Goal: Task Accomplishment & Management: Manage account settings

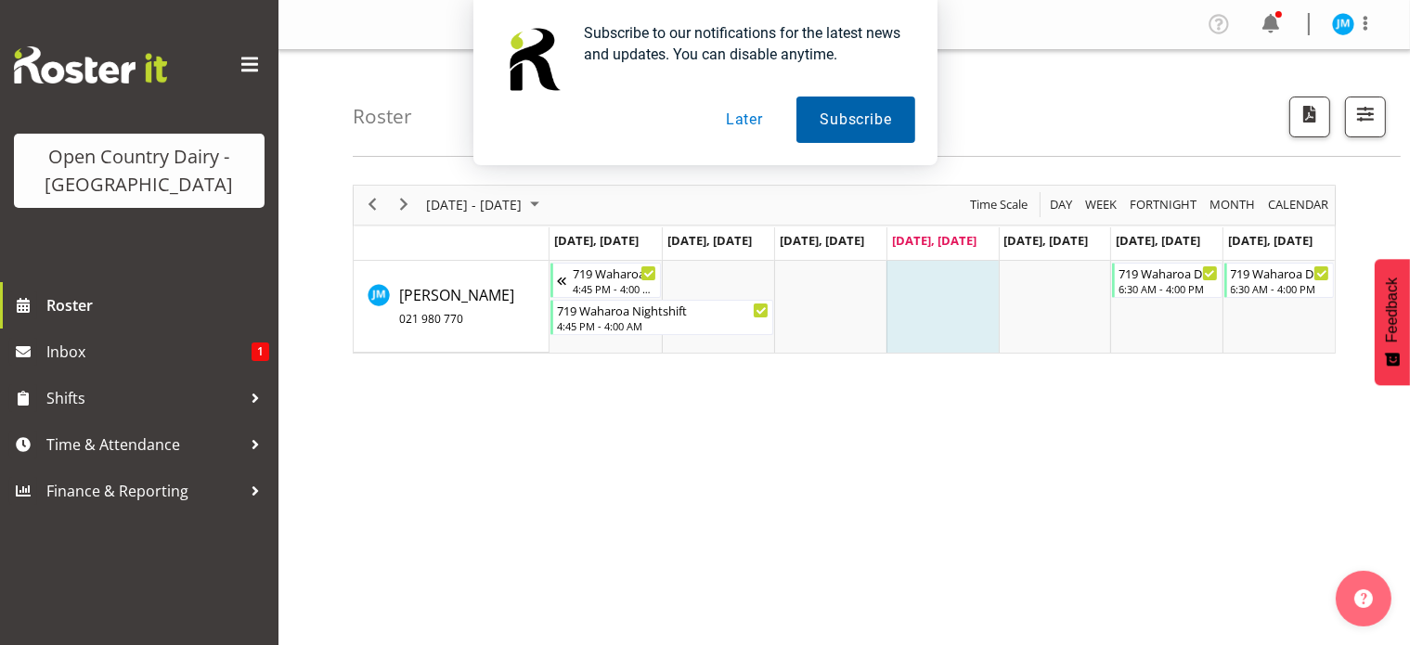
click at [865, 122] on button "Subscribe" at bounding box center [855, 120] width 118 height 46
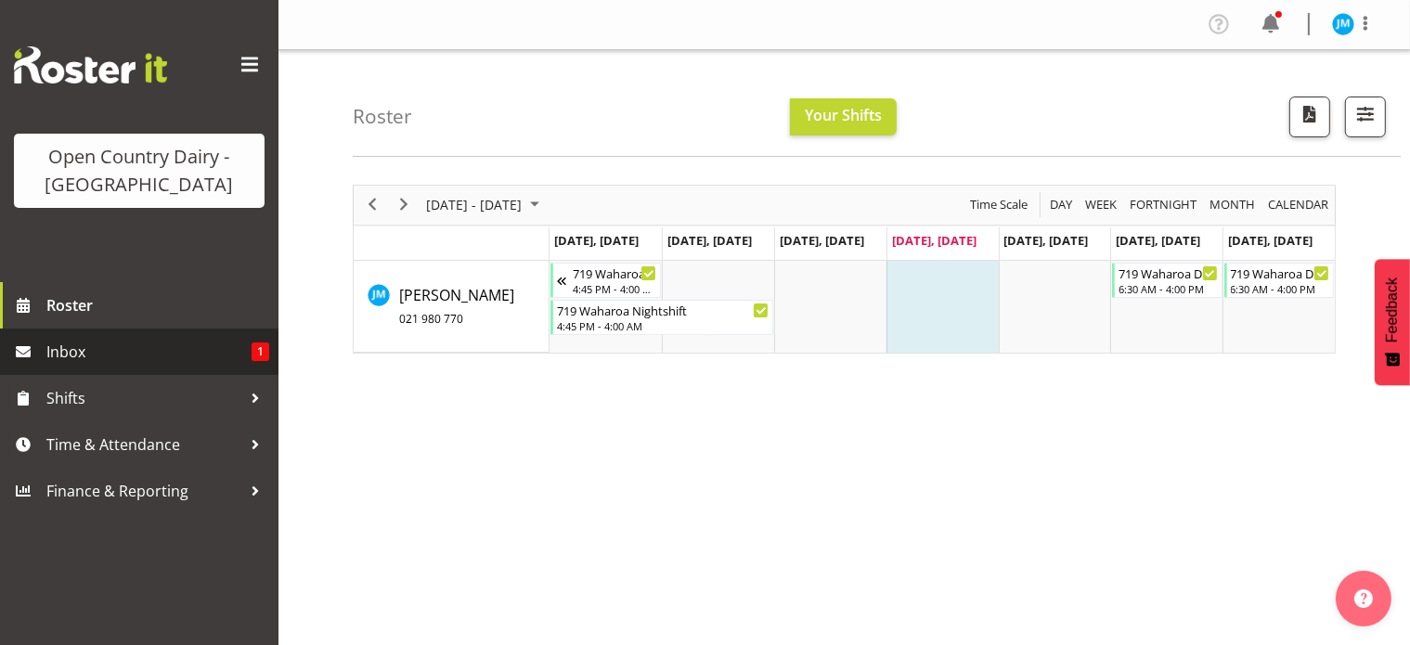
click at [74, 350] on span "Inbox" at bounding box center [148, 352] width 205 height 28
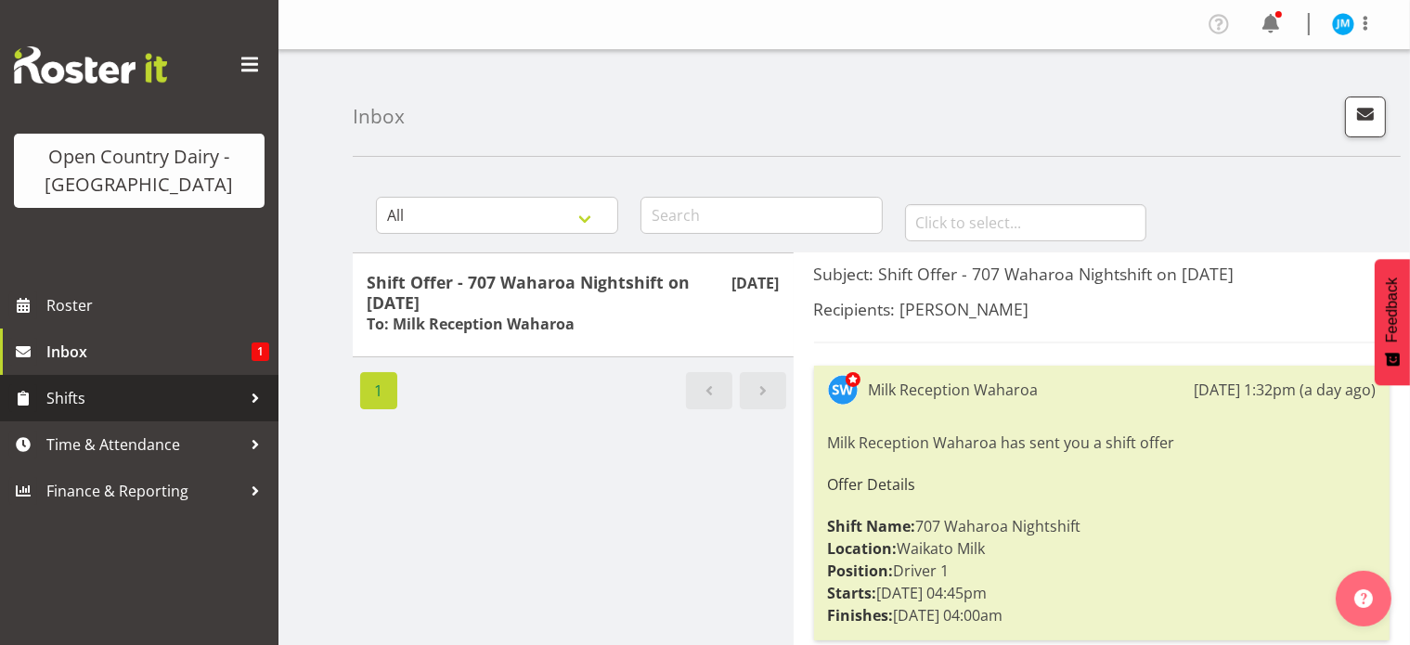
click at [62, 395] on span "Shifts" at bounding box center [143, 398] width 195 height 28
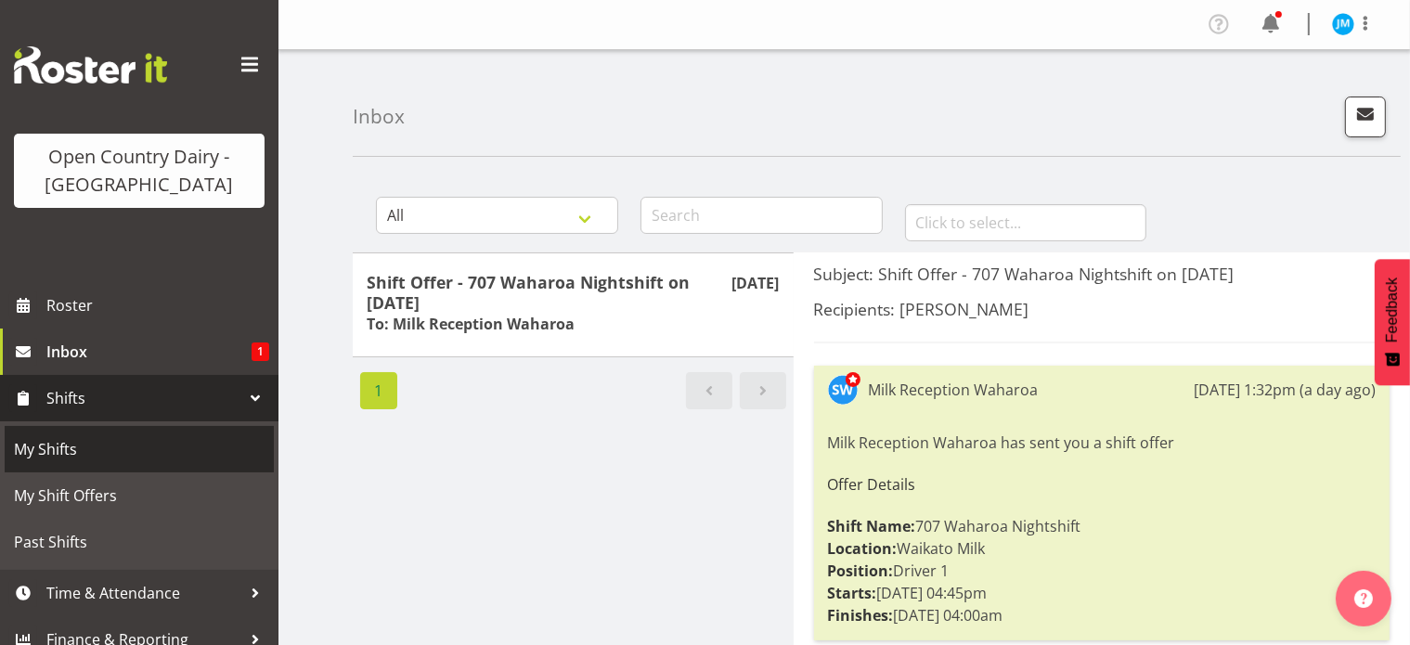
click at [47, 452] on span "My Shifts" at bounding box center [139, 449] width 251 height 28
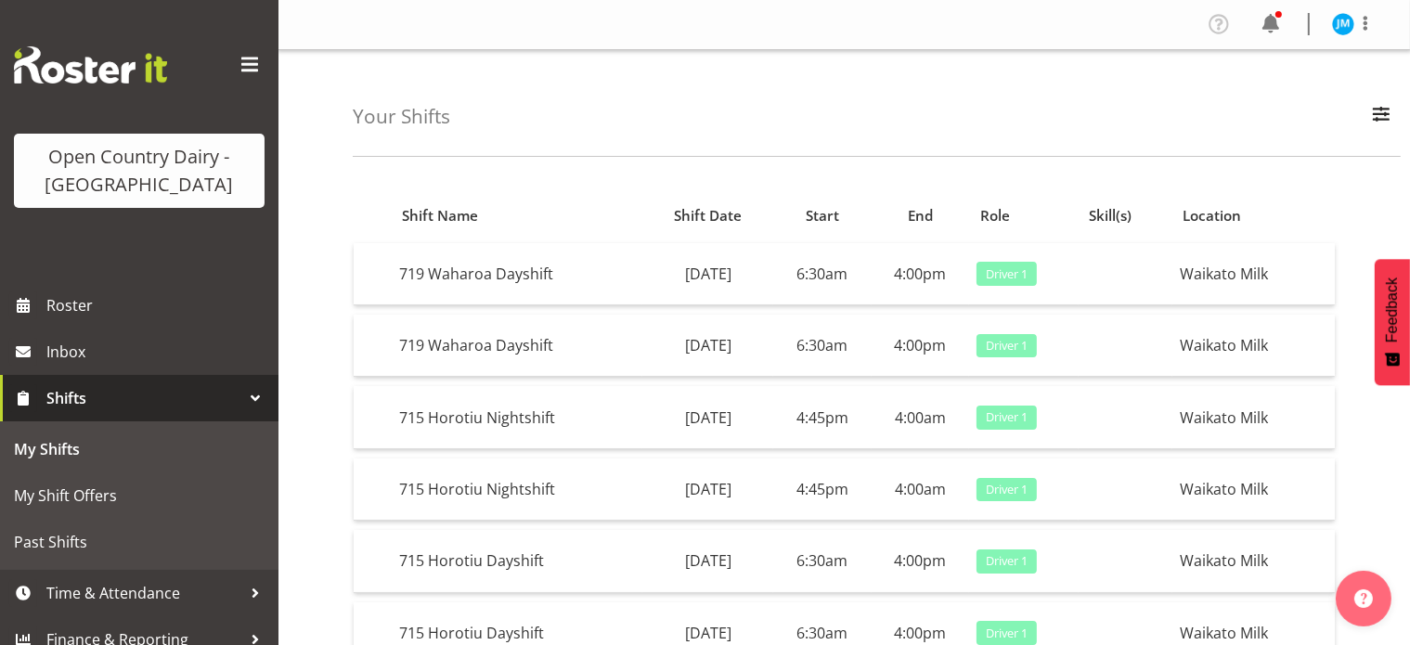
click at [245, 393] on div at bounding box center [255, 398] width 28 height 28
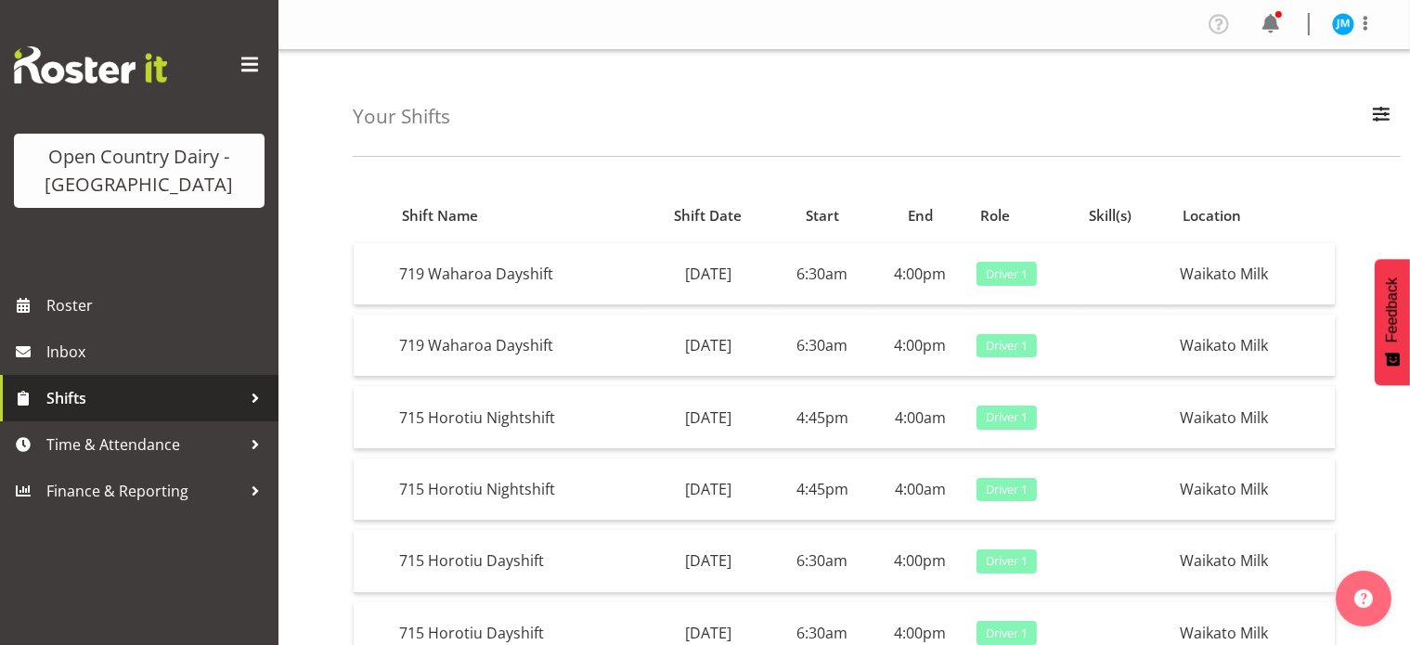
click at [245, 393] on div at bounding box center [255, 398] width 28 height 28
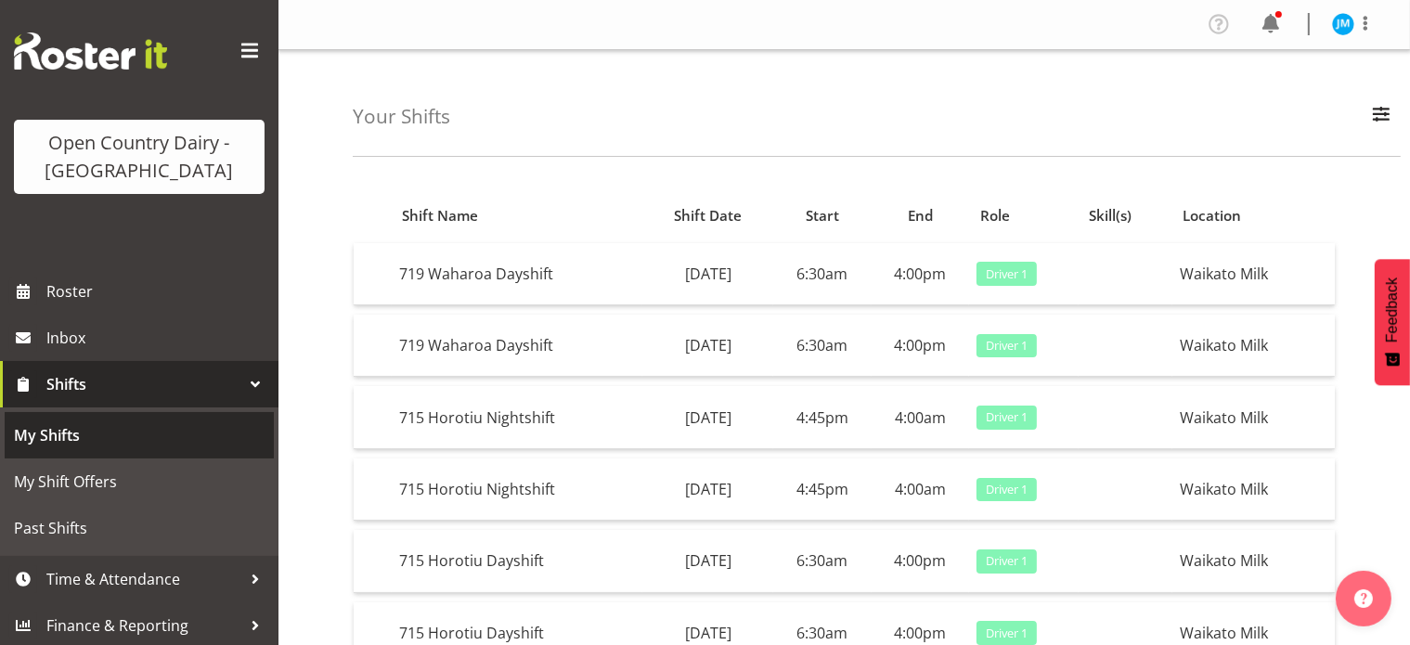
scroll to position [18, 0]
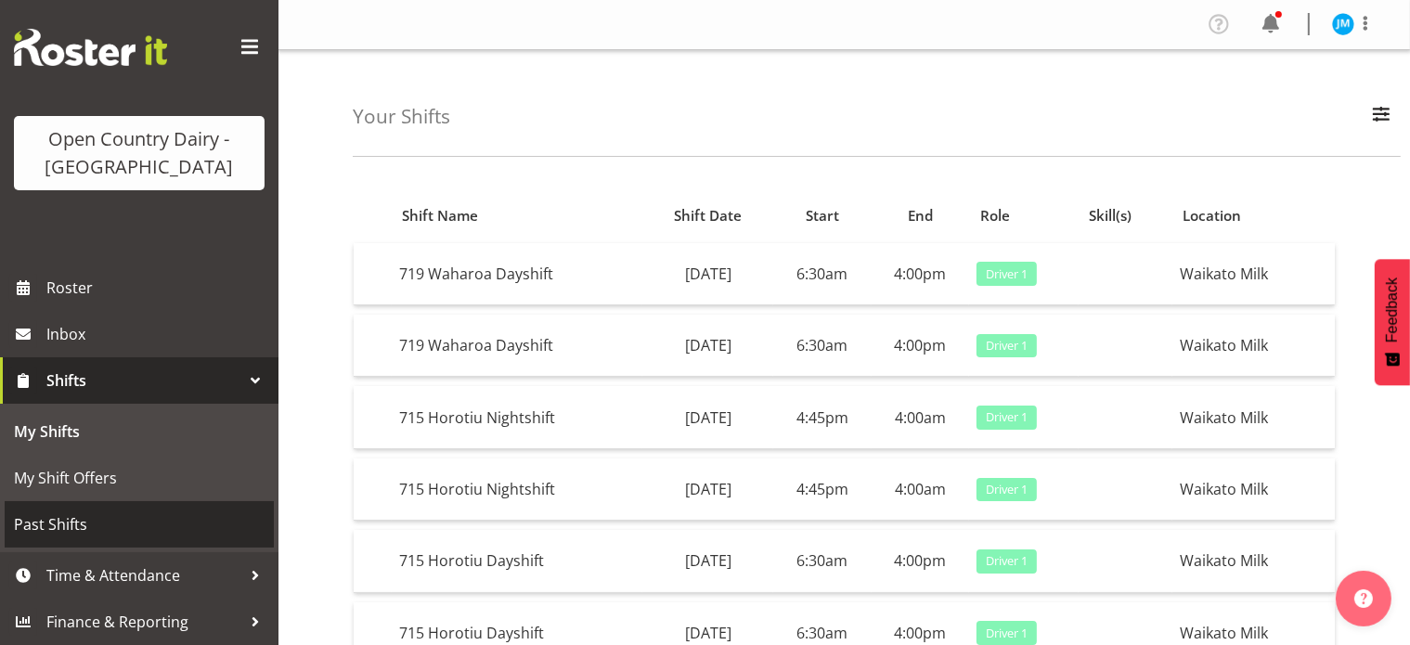
click at [49, 520] on span "Past Shifts" at bounding box center [139, 525] width 251 height 28
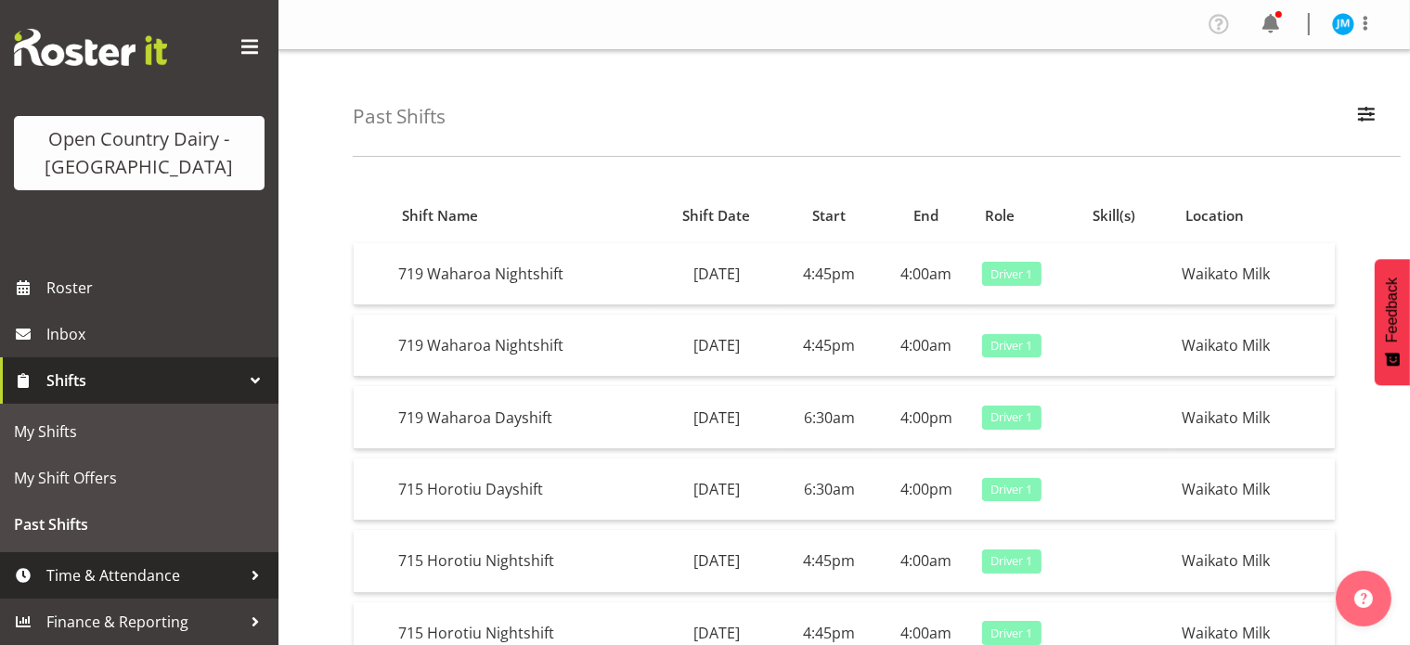
click at [161, 571] on span "Time & Attendance" at bounding box center [143, 576] width 195 height 28
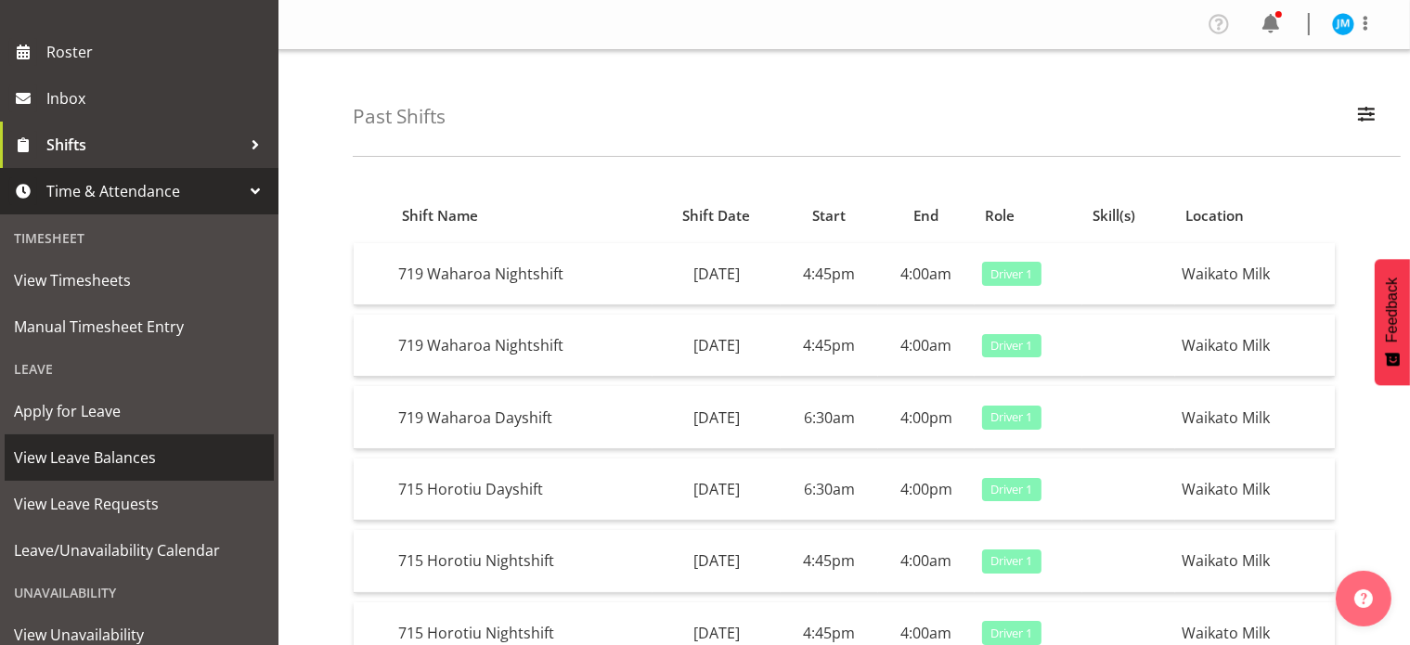
scroll to position [296, 0]
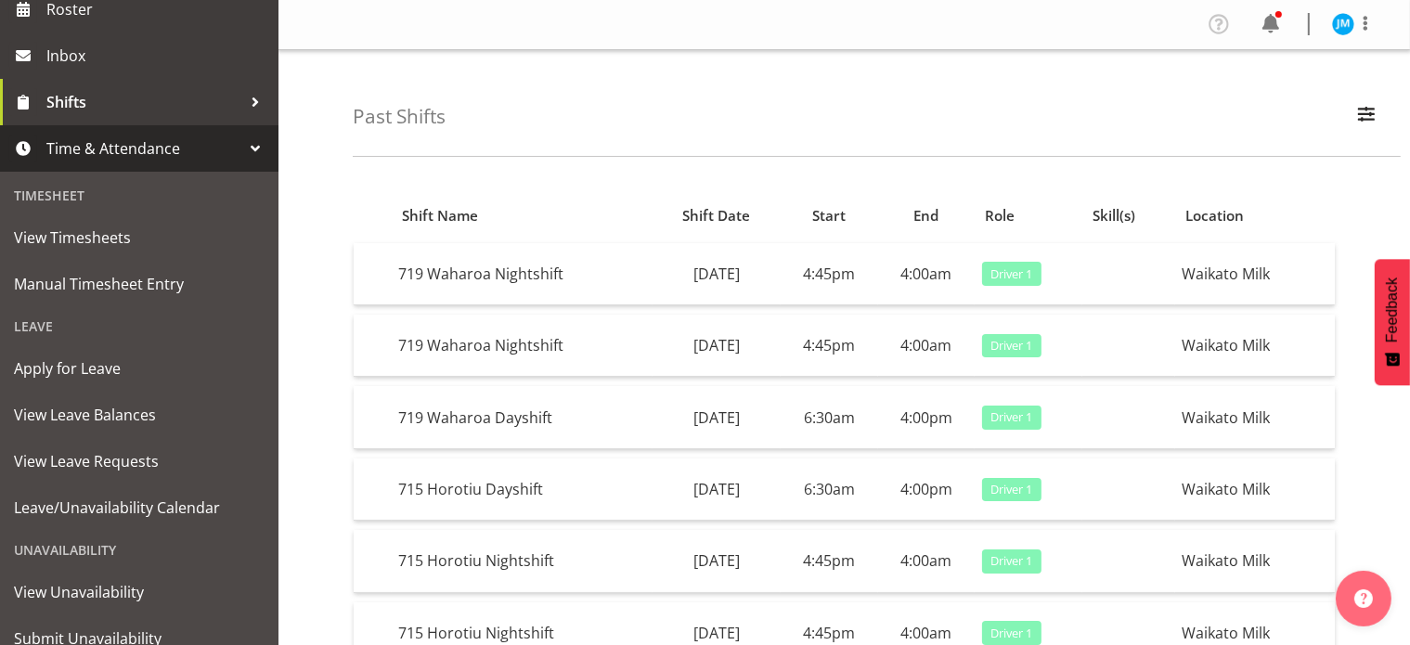
click at [33, 322] on div "Leave" at bounding box center [139, 326] width 269 height 38
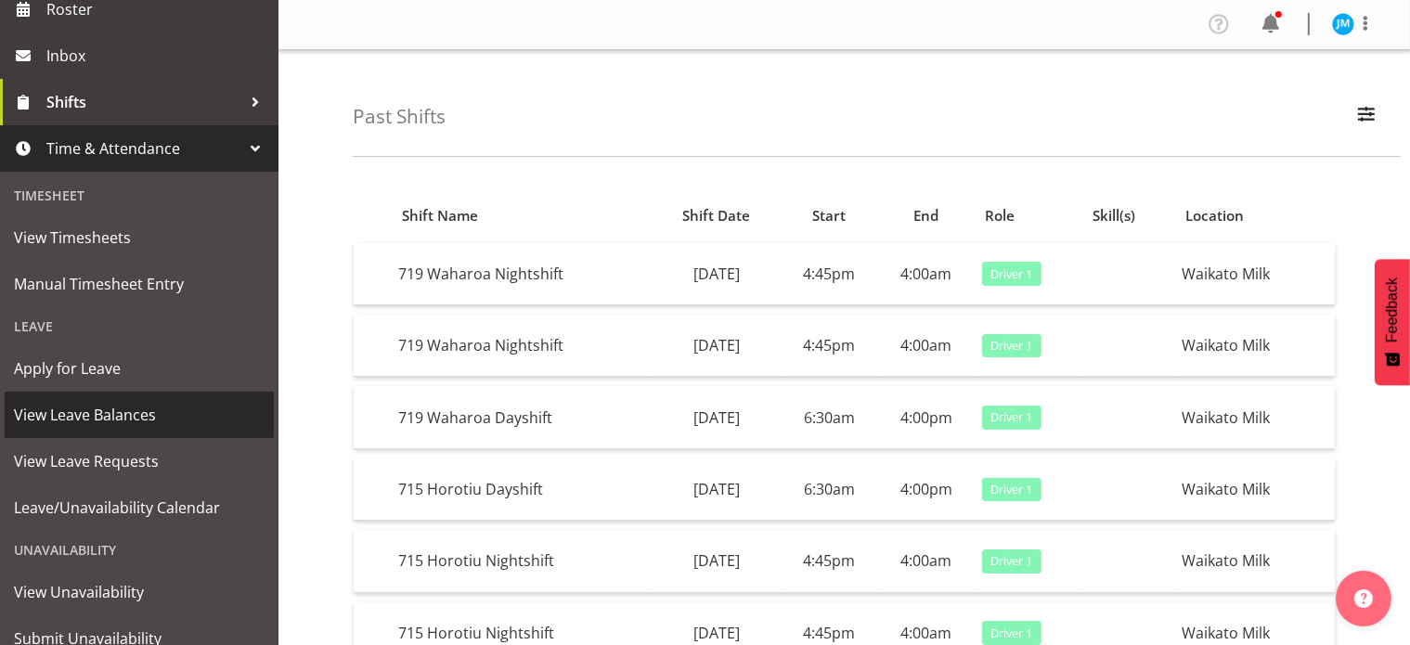
click at [81, 416] on span "View Leave Balances" at bounding box center [139, 415] width 251 height 28
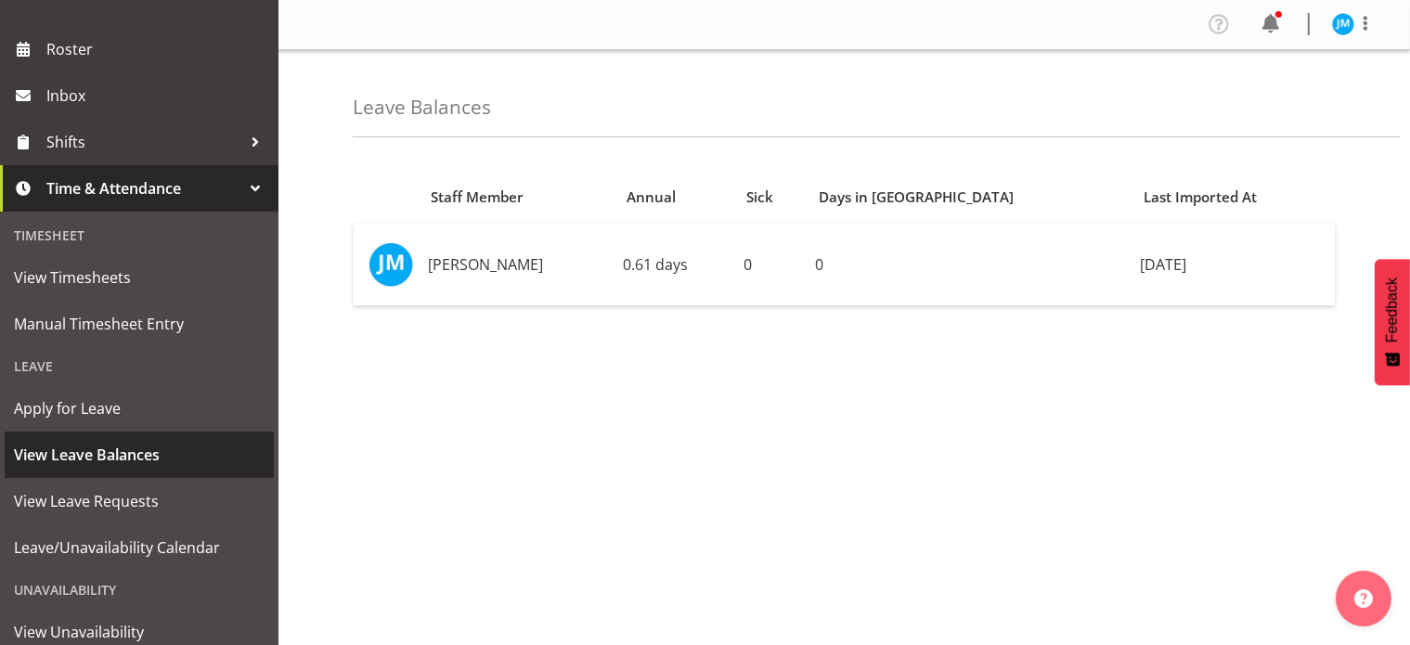
scroll to position [364, 0]
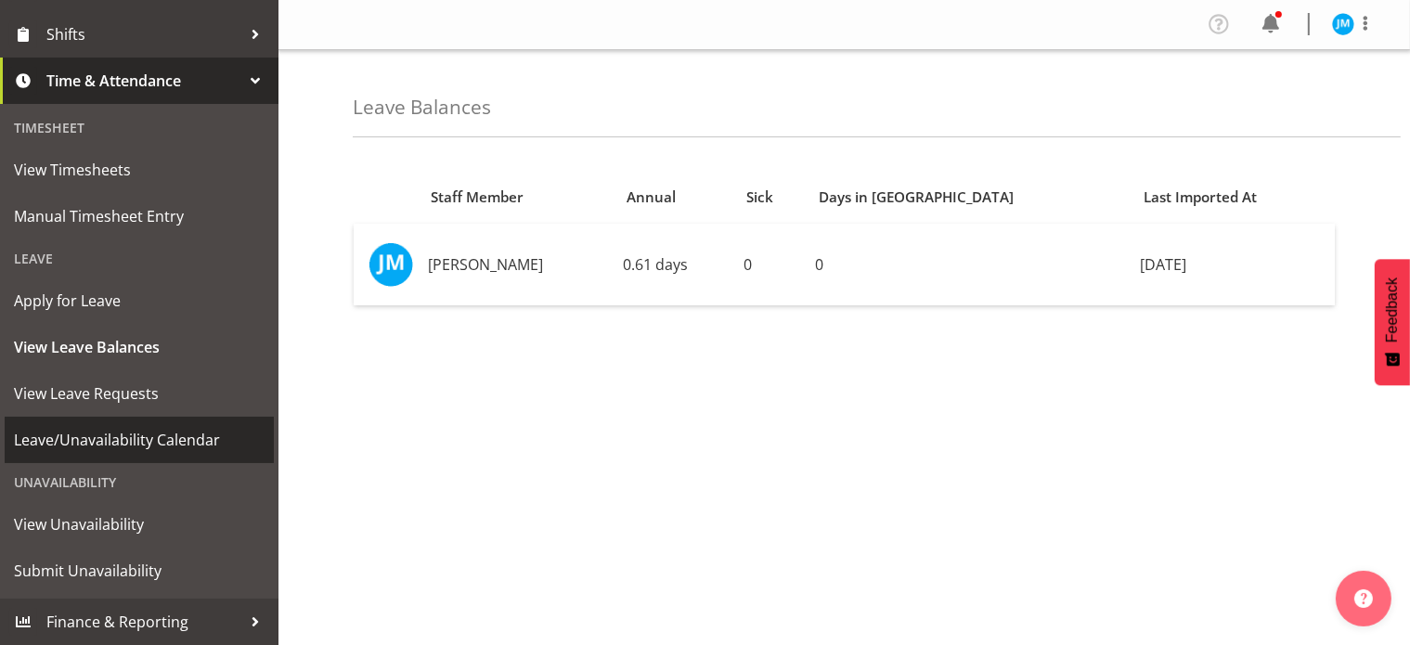
click at [58, 439] on span "Leave/Unavailability Calendar" at bounding box center [139, 440] width 251 height 28
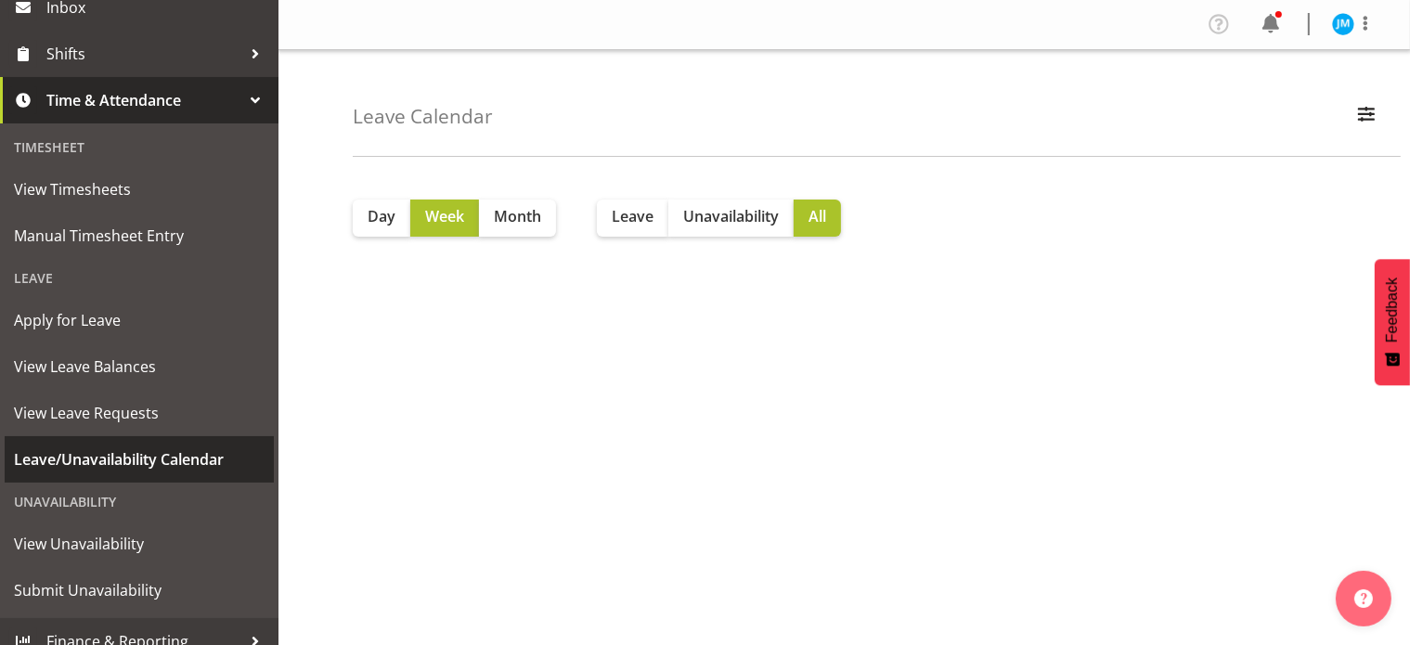
scroll to position [364, 0]
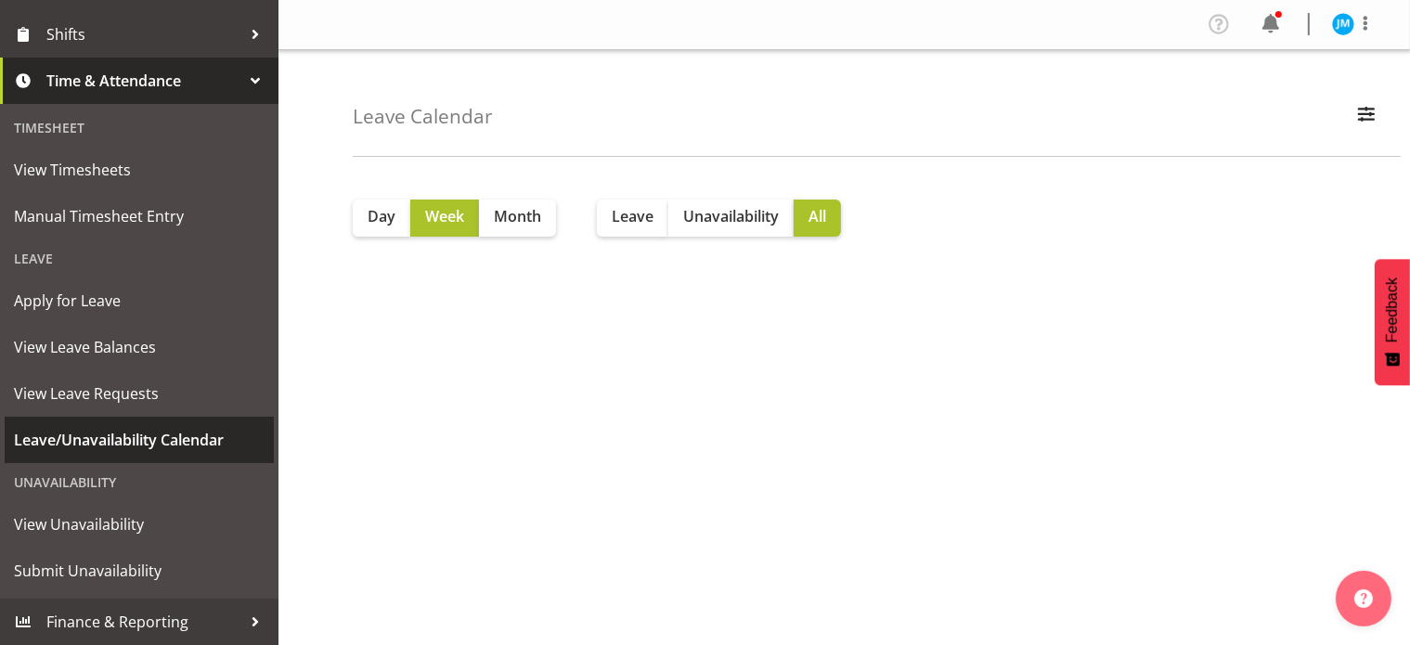
click at [100, 442] on span "Leave/Unavailability Calendar" at bounding box center [139, 440] width 251 height 28
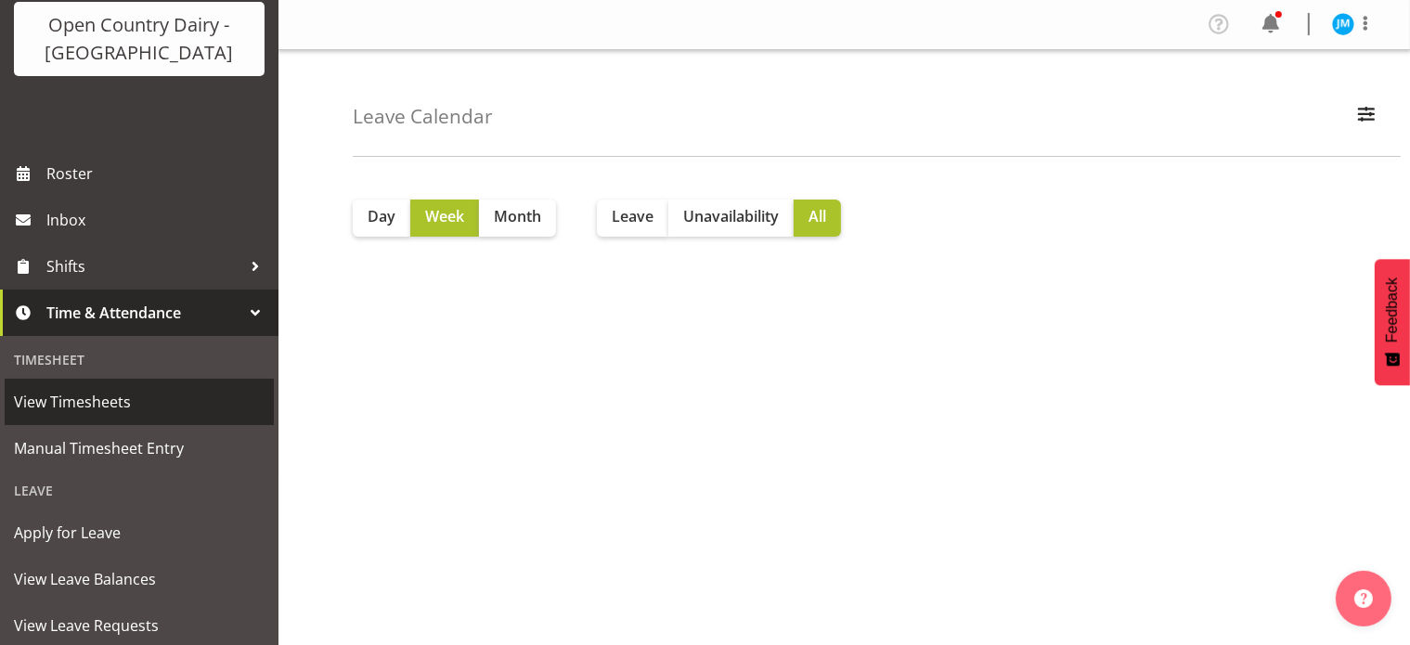
scroll to position [186, 0]
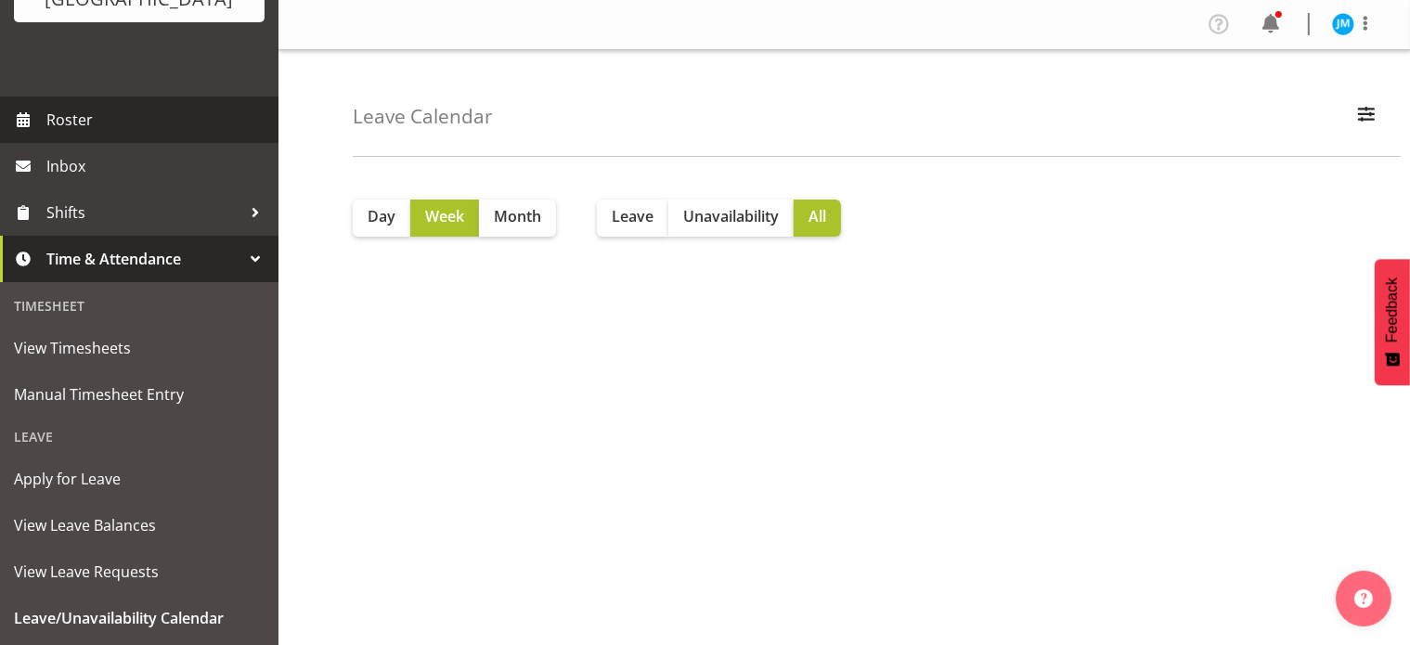
click at [64, 120] on span "Roster" at bounding box center [157, 120] width 223 height 28
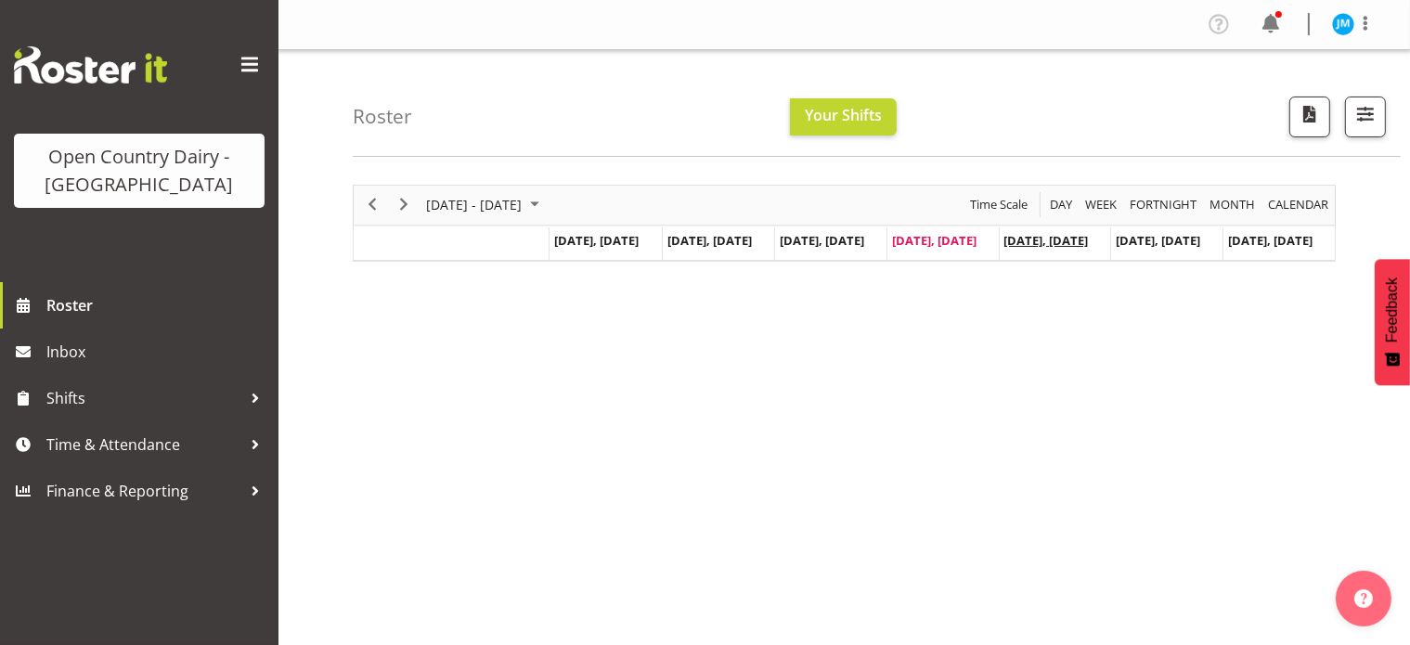
click at [1054, 240] on span "[DATE], [DATE]" at bounding box center [1046, 240] width 84 height 17
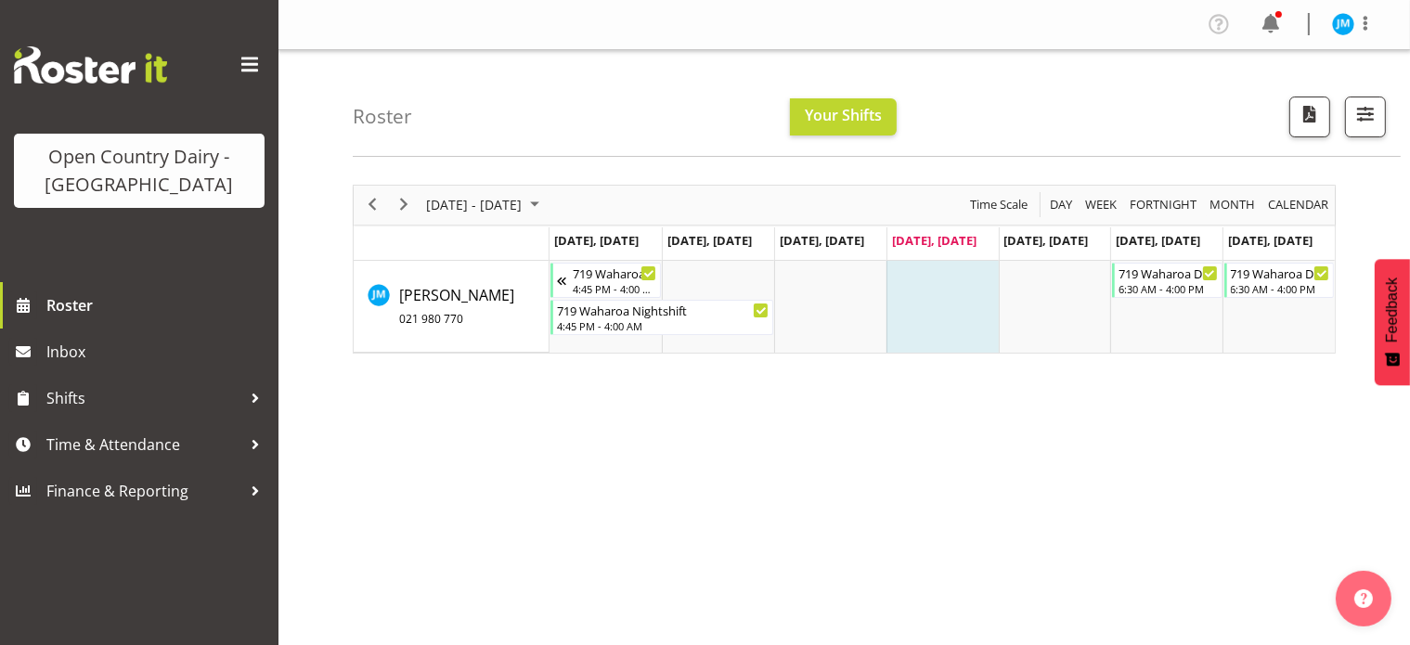
click at [245, 59] on span at bounding box center [250, 65] width 30 height 30
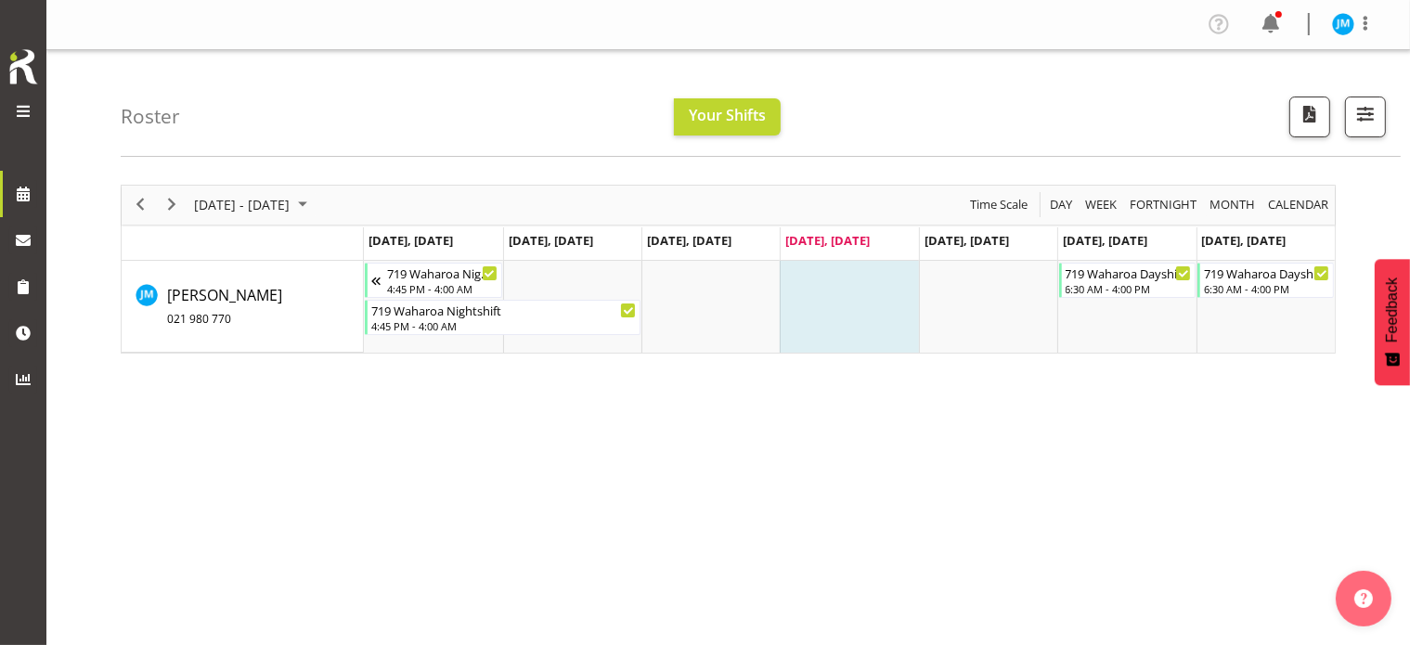
click at [21, 110] on span at bounding box center [23, 111] width 22 height 22
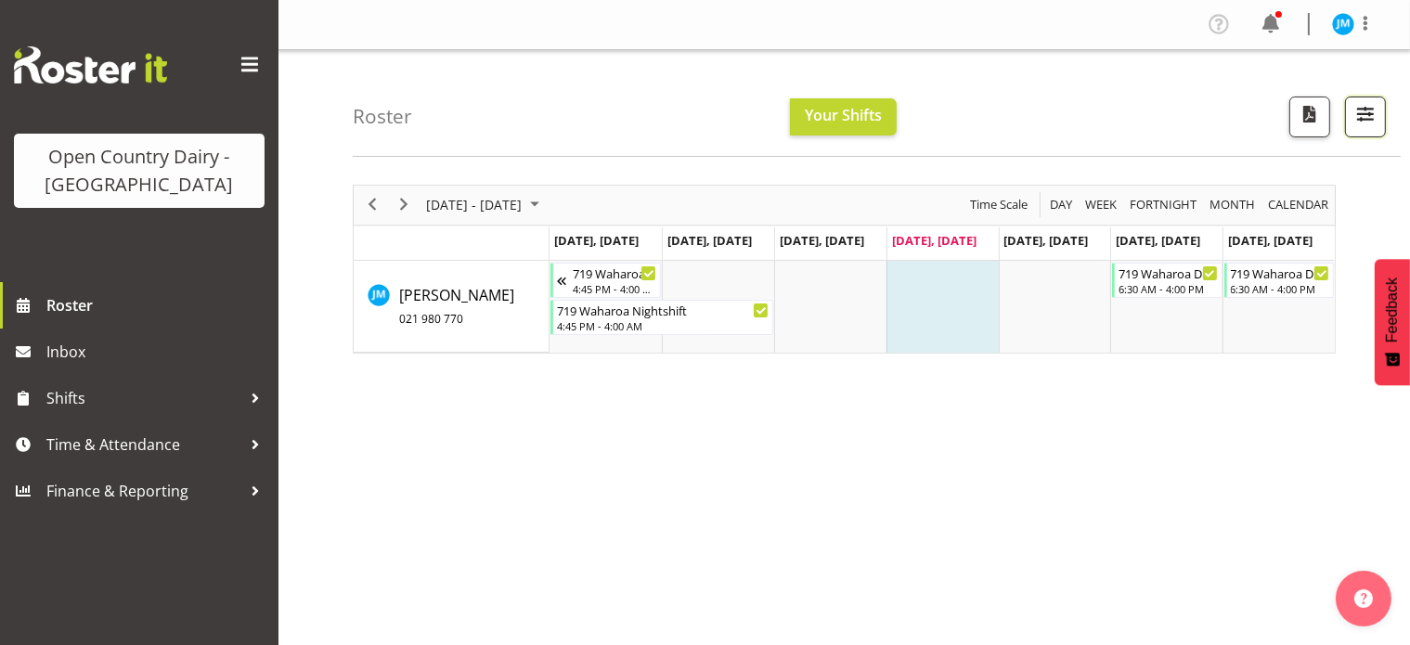
click at [1365, 112] on span "button" at bounding box center [1365, 114] width 24 height 24
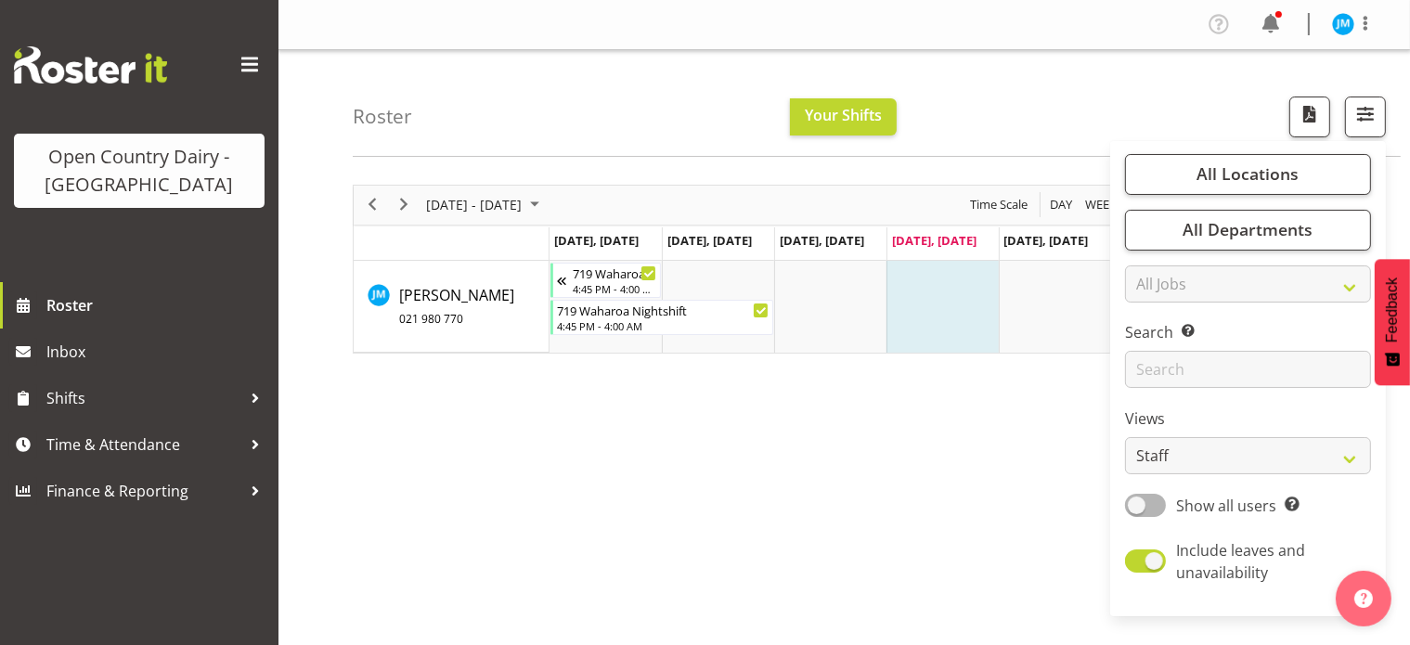
click at [1081, 88] on div "Roster Your Shifts All Locations Clear Ingredients Waharoa Office Waikato Milk …" at bounding box center [877, 103] width 1048 height 107
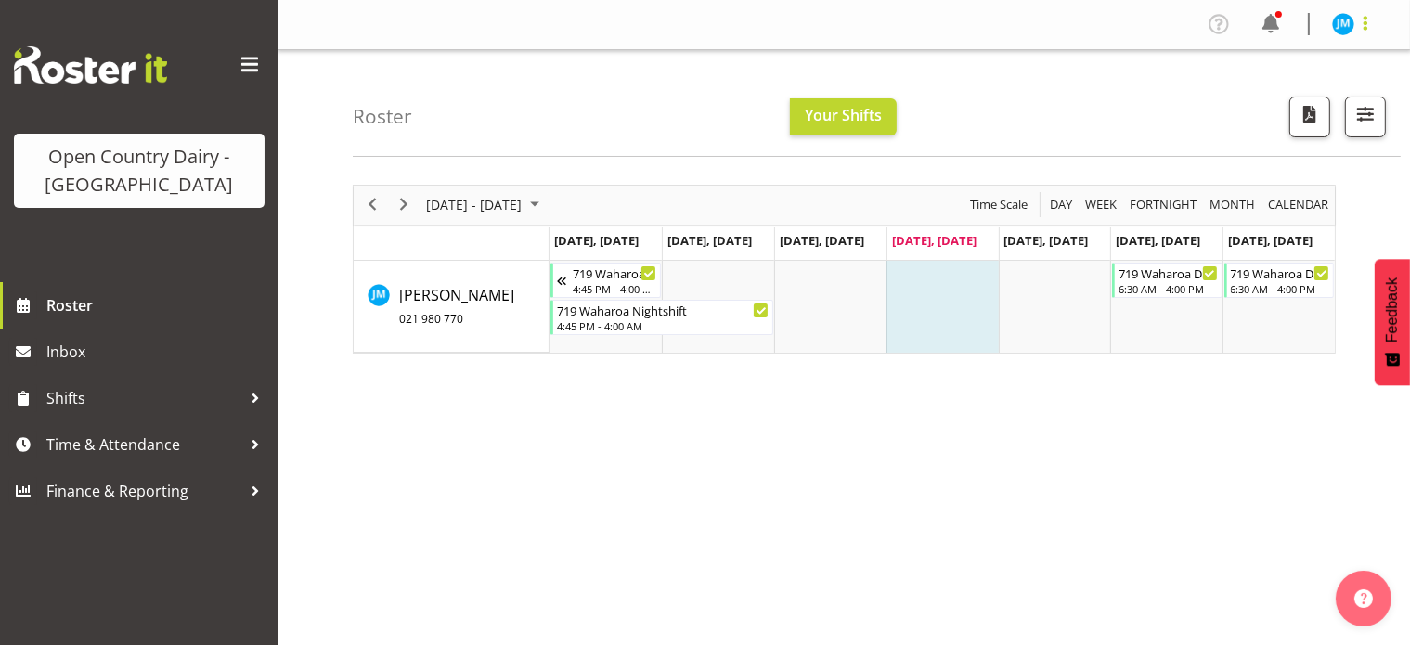
click at [1366, 25] on span at bounding box center [1365, 23] width 22 height 22
click at [1105, 95] on div "Roster Your Shifts All Locations Clear Ingredients Waharoa Office Waikato Milk …" at bounding box center [877, 103] width 1048 height 107
click at [1270, 24] on span at bounding box center [1271, 24] width 30 height 30
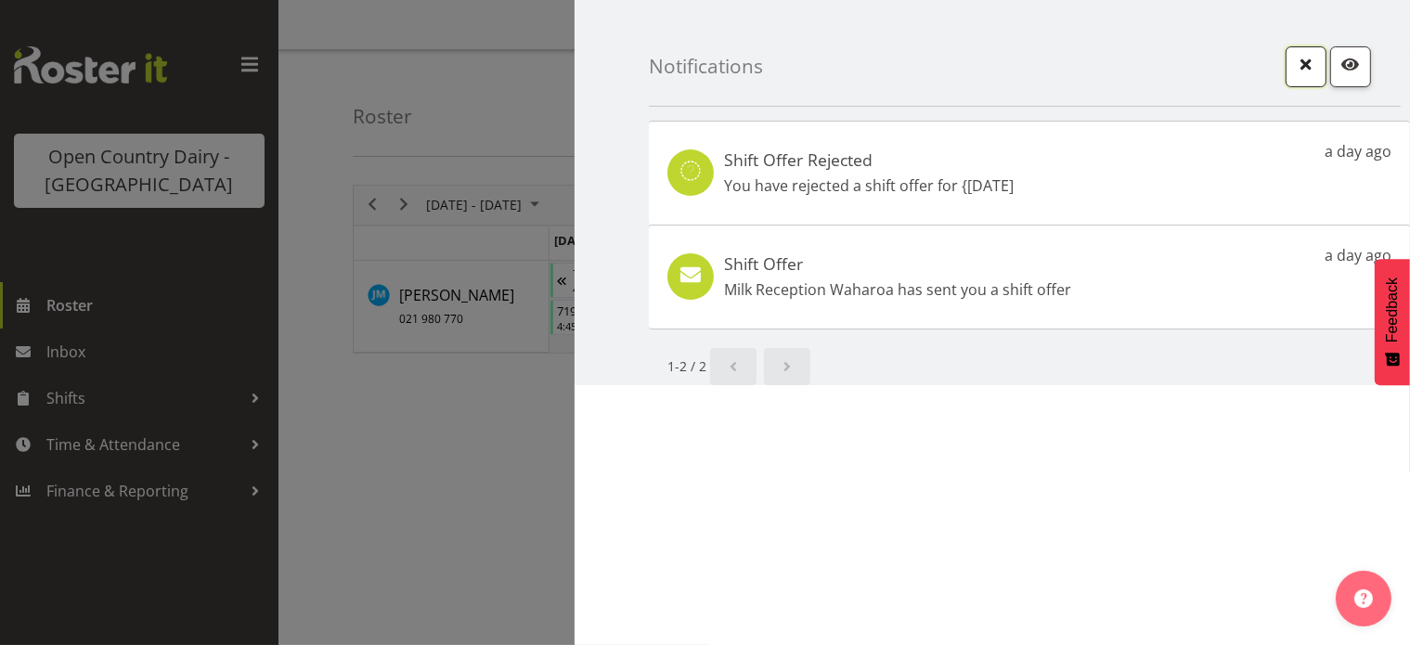
click at [1310, 63] on span "button" at bounding box center [1306, 64] width 24 height 24
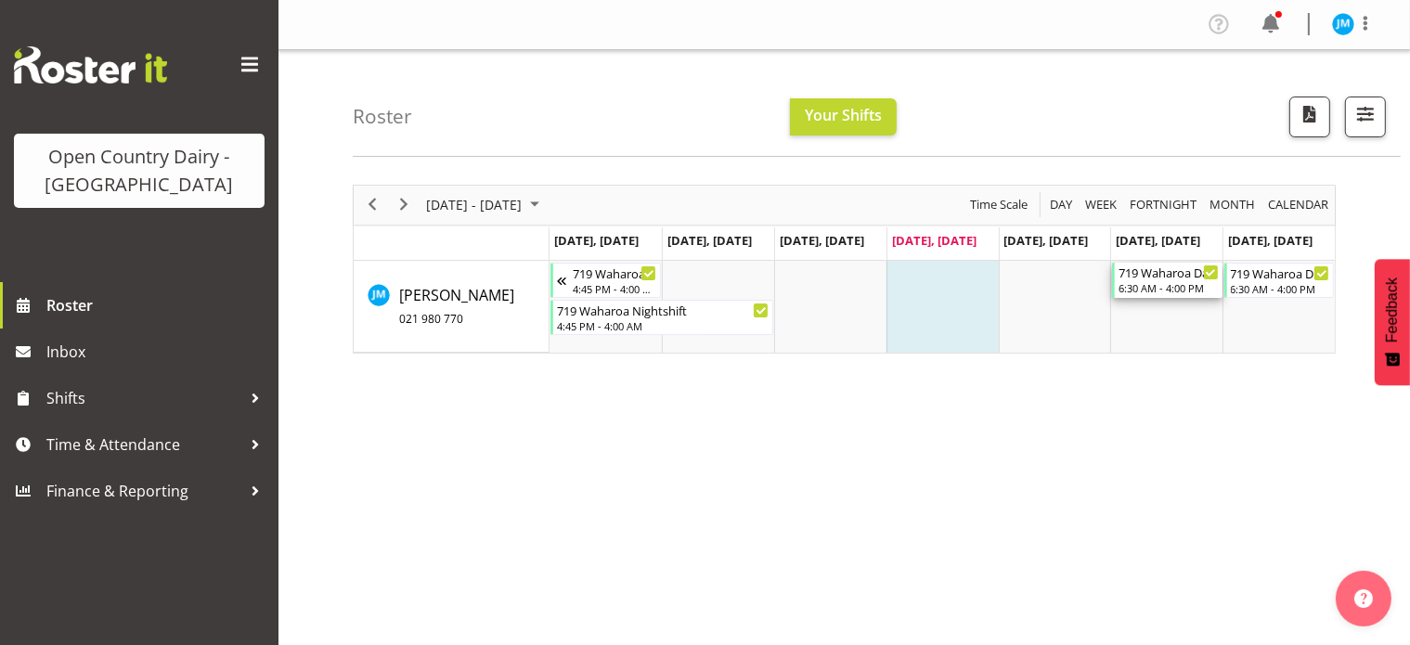
click at [1170, 282] on div "6:30 AM - 4:00 PM" at bounding box center [1169, 287] width 100 height 15
